Goal: Check status: Check status

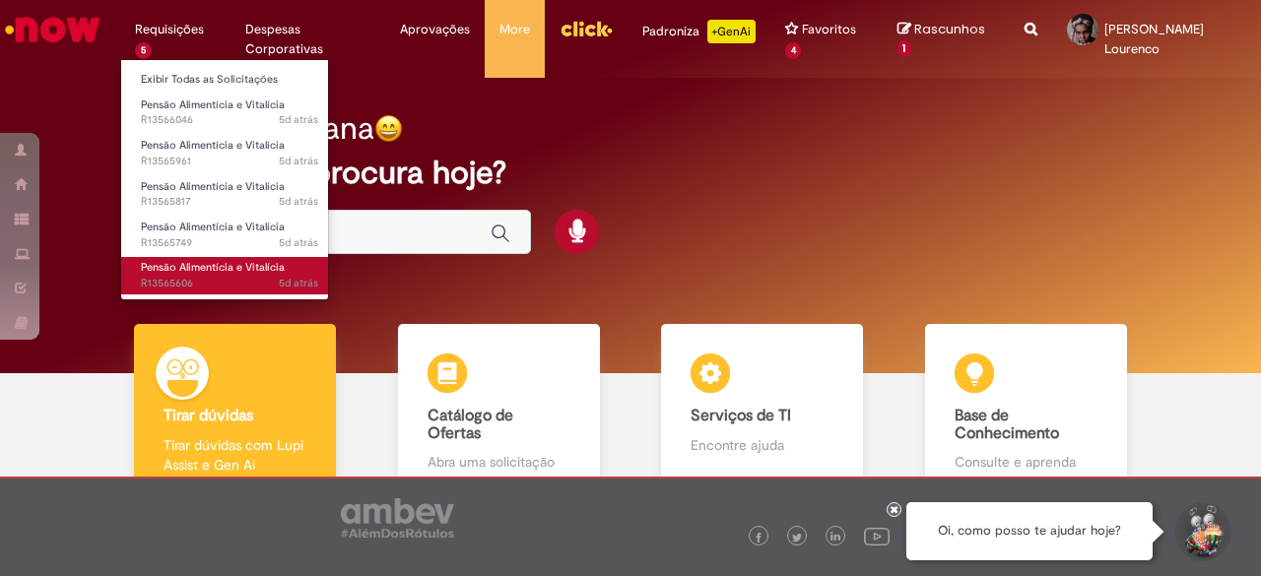
click at [223, 263] on span "Pensão Alimentícia e Vitalícia" at bounding box center [213, 267] width 144 height 15
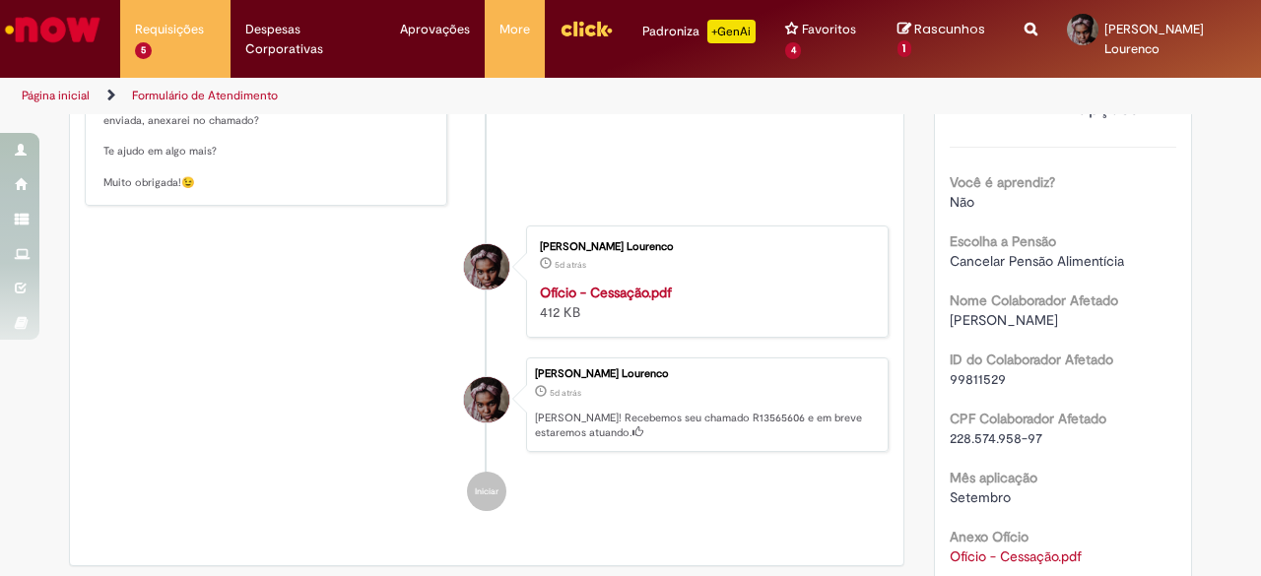
scroll to position [418, 0]
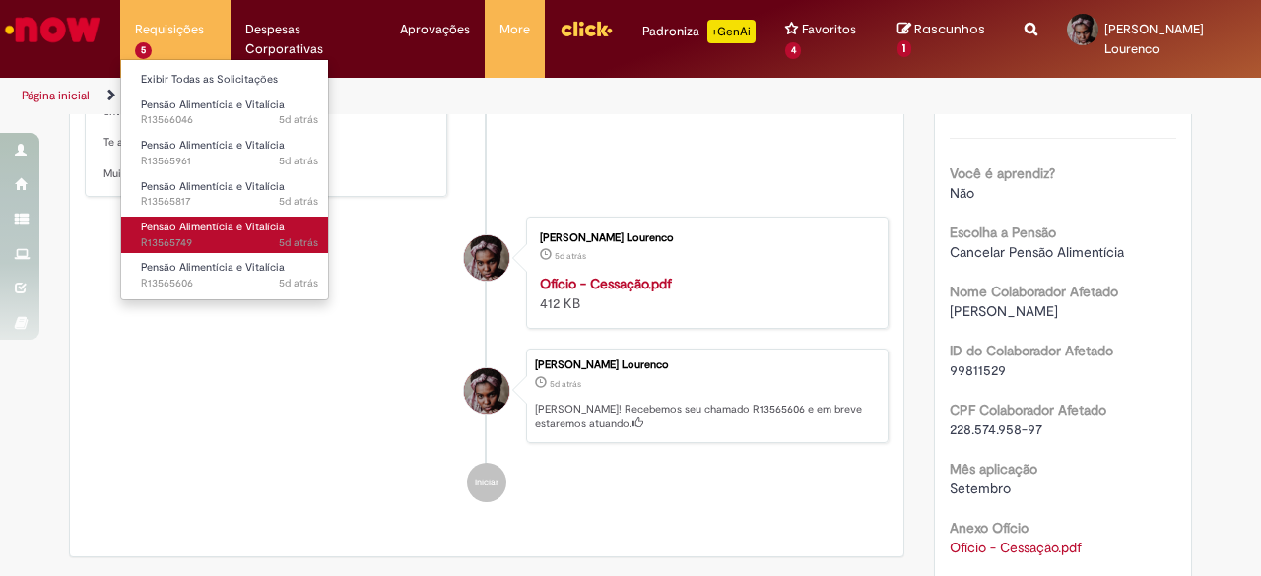
click at [218, 223] on span "Pensão Alimentícia e Vitalícia" at bounding box center [213, 227] width 144 height 15
click at [262, 243] on span "5d atrás 5 dias atrás R13565749" at bounding box center [229, 244] width 177 height 16
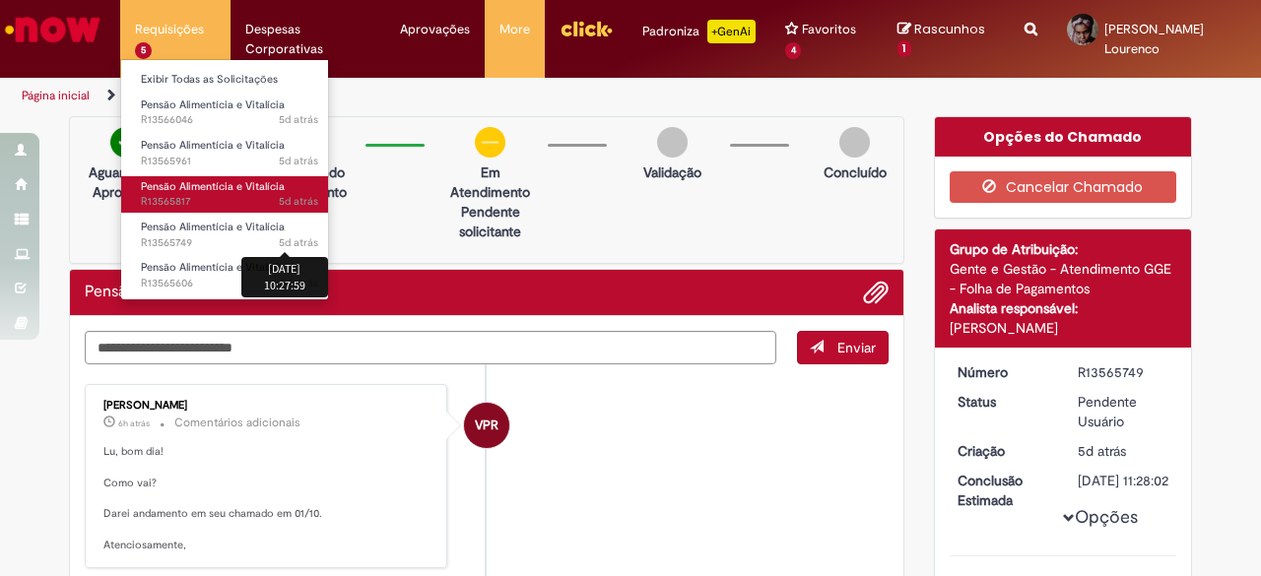
click at [191, 181] on span "Pensão Alimentícia e Vitalícia" at bounding box center [213, 186] width 144 height 15
click at [270, 197] on span "5d atrás 5 dias atrás R13565817" at bounding box center [229, 202] width 177 height 16
